Goal: Find specific page/section: Find specific page/section

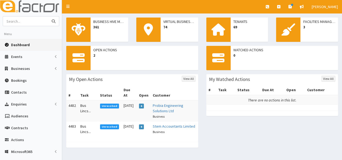
click at [20, 21] on input "text" at bounding box center [25, 20] width 45 height 9
type input "catch"
click at [48, 16] on button "submit" at bounding box center [53, 20] width 11 height 9
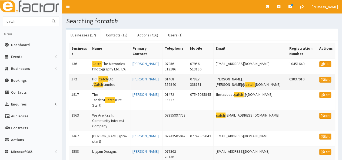
click at [103, 78] on mark "Catch" at bounding box center [103, 79] width 10 height 6
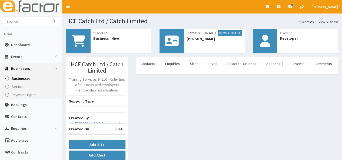
click at [85, 39] on icon at bounding box center [79, 41] width 14 height 12
click at [103, 143] on b "Add Site" at bounding box center [96, 144] width 15 height 5
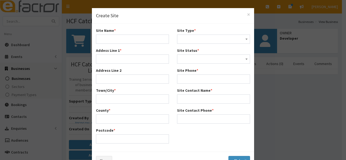
click at [293, 118] on div "× Create Site Site Name * Addess Line 1 * Address Line 2 Town/City * County *" at bounding box center [173, 80] width 346 height 160
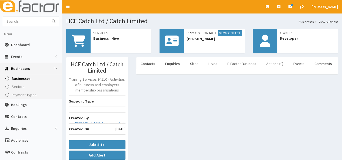
scroll to position [140, 0]
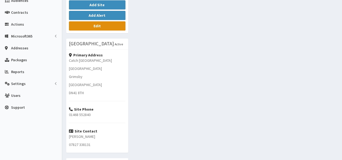
click at [104, 25] on link "Edit" at bounding box center [97, 25] width 56 height 9
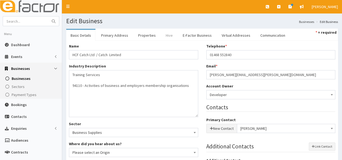
click at [164, 32] on link "Hive" at bounding box center [169, 35] width 16 height 11
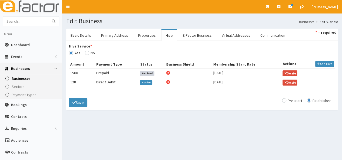
click at [123, 122] on div "Edit Business Businesses Edit Business Basic Details Primary Address Properties…" at bounding box center [202, 132] width 280 height 237
